Goal: Register for event/course

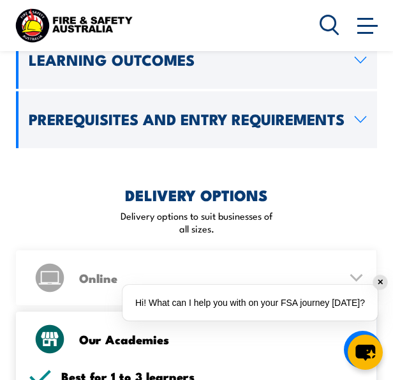
scroll to position [1433, 0]
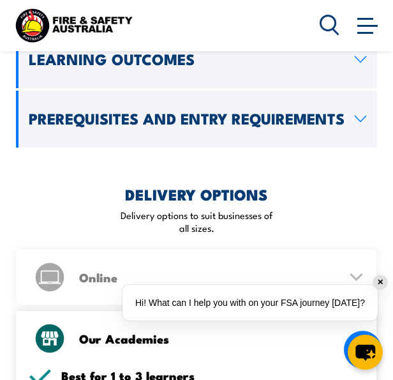
click at [172, 112] on h2 "Prerequisites and Entry Requirements" at bounding box center [187, 118] width 316 height 13
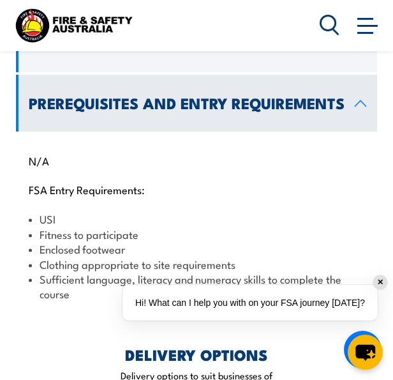
scroll to position [1331, 0]
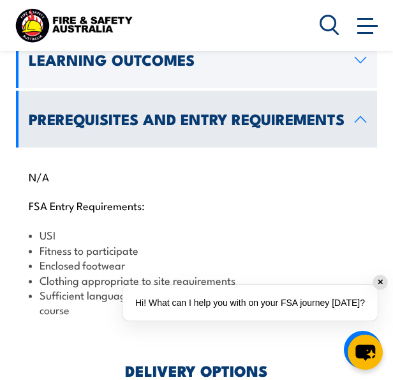
click at [287, 112] on h2 "Prerequisites and Entry Requirements" at bounding box center [187, 118] width 316 height 13
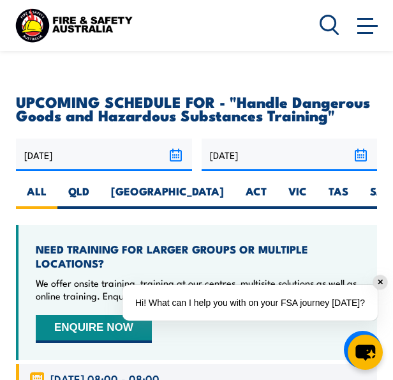
scroll to position [1989, 0]
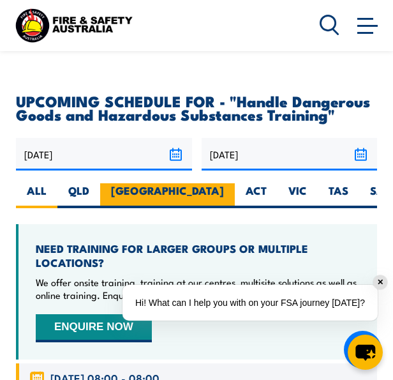
click at [123, 183] on label "[GEOGRAPHIC_DATA]" at bounding box center [167, 195] width 135 height 25
click at [224, 183] on input "[GEOGRAPHIC_DATA]" at bounding box center [228, 187] width 8 height 8
radio input "true"
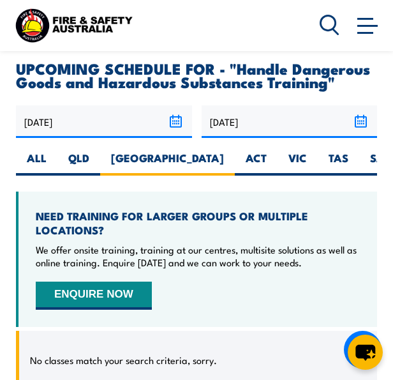
scroll to position [2125, 0]
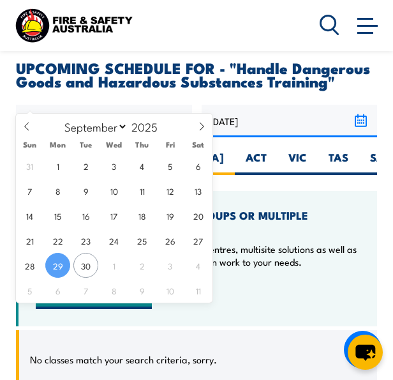
click at [176, 105] on input "[DATE]" at bounding box center [104, 121] width 176 height 33
click at [200, 121] on span at bounding box center [202, 131] width 22 height 34
select select "9"
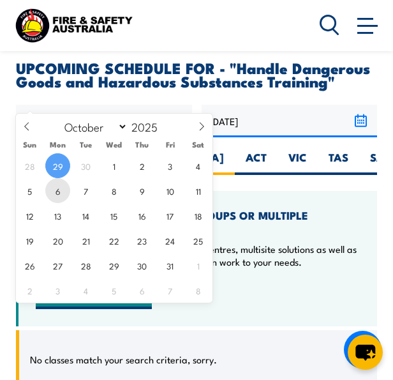
click at [55, 190] on span "6" at bounding box center [57, 190] width 25 height 25
type input "[DATE]"
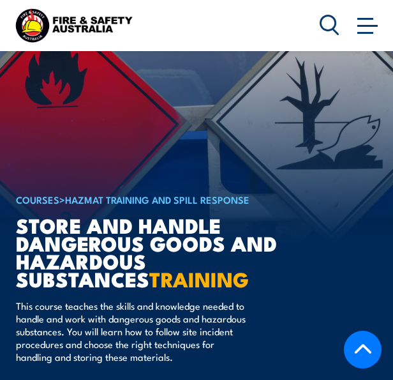
select select "9"
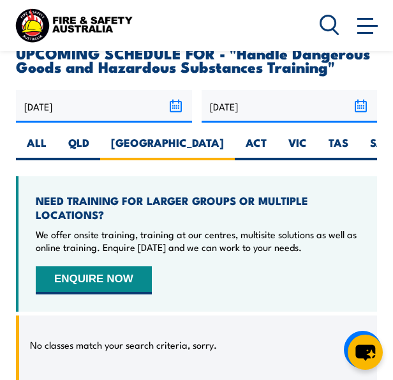
click at [173, 90] on input "[DATE]" at bounding box center [104, 106] width 176 height 33
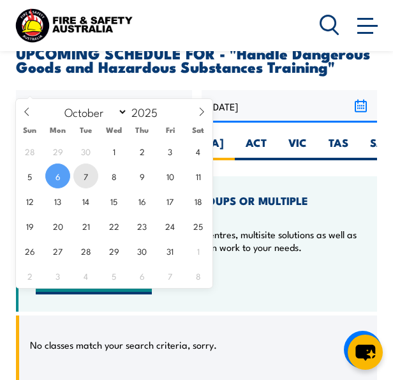
click at [79, 175] on span "7" at bounding box center [85, 175] width 25 height 25
type input "07/10/2025"
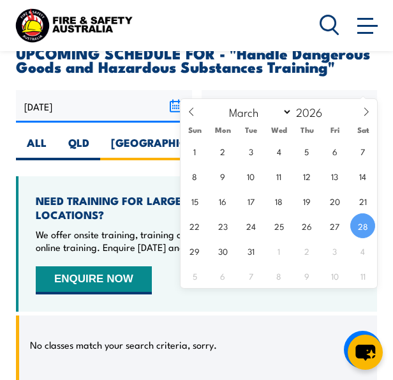
click at [362, 90] on input "[DATE]" at bounding box center [290, 106] width 176 height 33
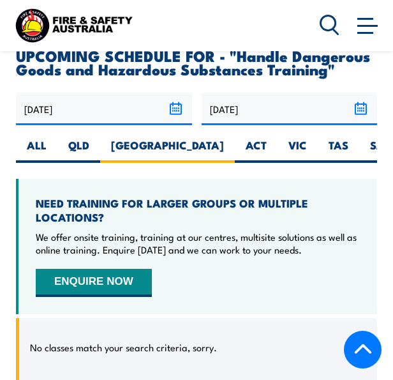
scroll to position [2139, 0]
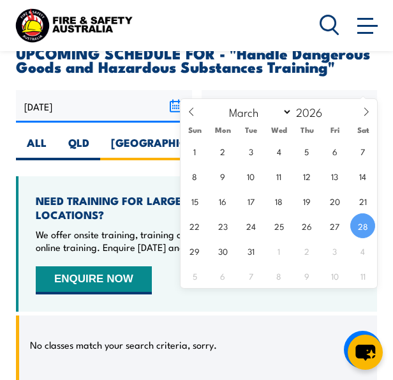
click at [356, 90] on input "[DATE]" at bounding box center [290, 106] width 176 height 33
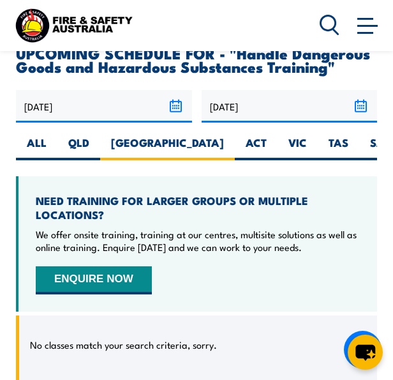
click at [304, 51] on h2 "UPCOMING SCHEDULE FOR - "Handle Dangerous Goods and Hazardous Substances Traini…" at bounding box center [196, 59] width 361 height 27
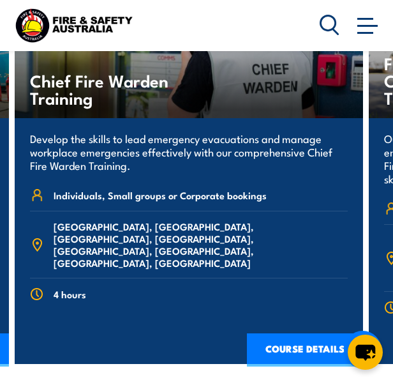
scroll to position [2710, 0]
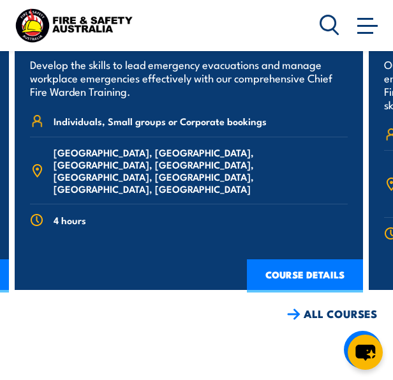
scroll to position [2784, 0]
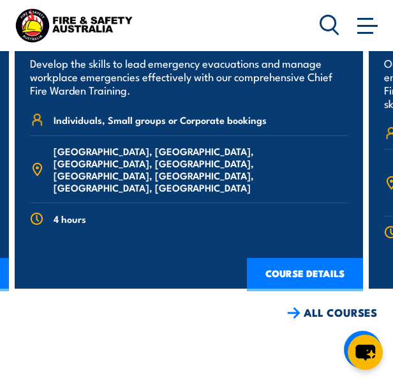
click at [314, 305] on link "ALL COURSES" at bounding box center [332, 312] width 90 height 15
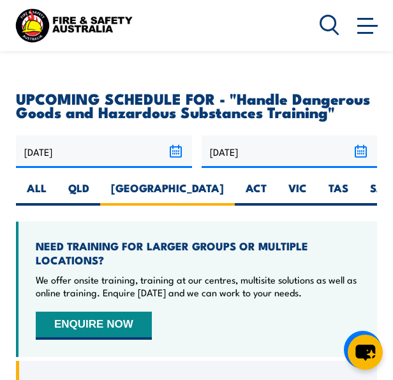
scroll to position [2089, 0]
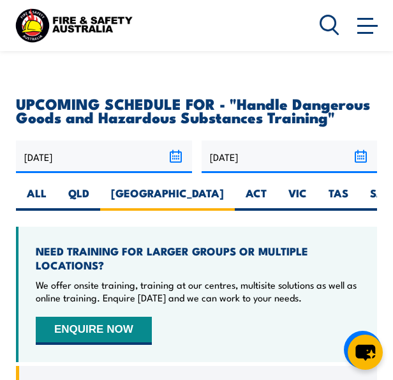
click at [108, 316] on button "ENQUIRE NOW" at bounding box center [94, 330] width 116 height 28
